Goal: Find specific page/section: Find specific page/section

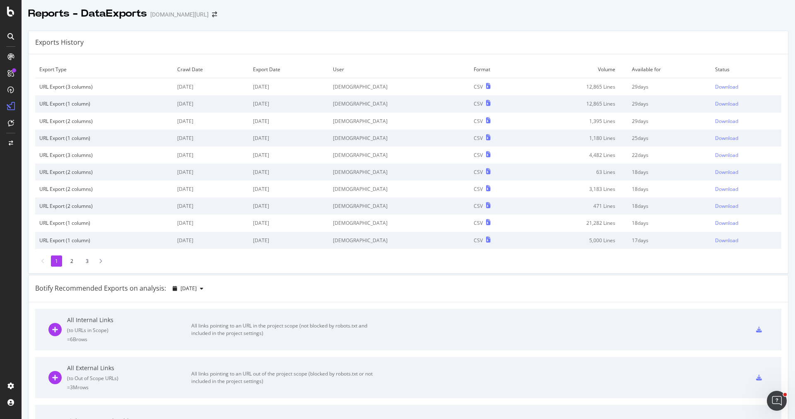
click at [405, 19] on div "Reports - DataExports trendyol.com/ar" at bounding box center [409, 10] width 774 height 21
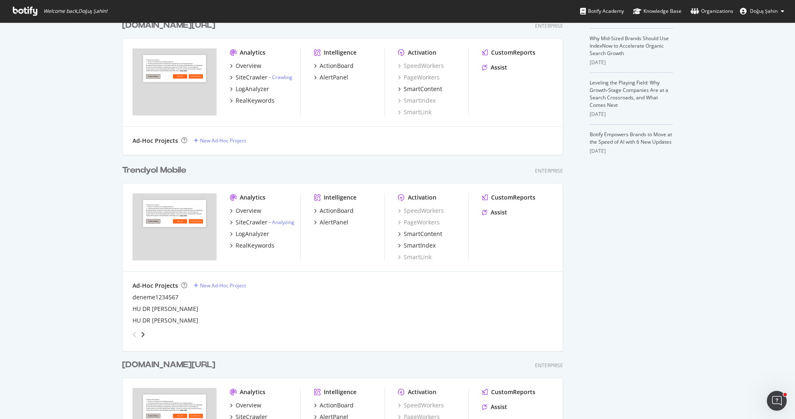
scroll to position [432, 0]
